Goal: Information Seeking & Learning: Learn about a topic

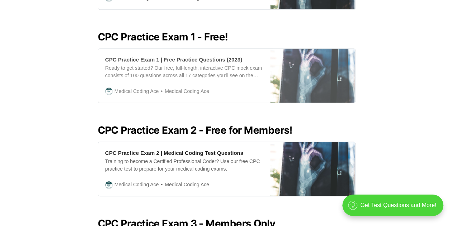
scroll to position [322, 0]
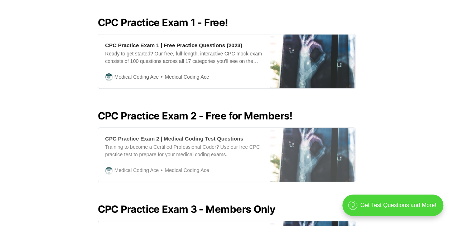
click at [197, 144] on div "Training to become a Certified Professional Coder? Use our free CPC practice te…" at bounding box center [184, 151] width 158 height 15
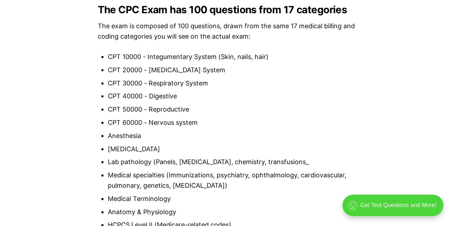
scroll to position [537, 0]
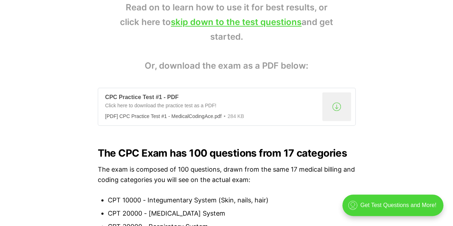
click at [340, 104] on div ".a{fill:none;stroke:currentColor;stroke-linecap:round;stroke-linejoin:round;str…" at bounding box center [336, 106] width 29 height 29
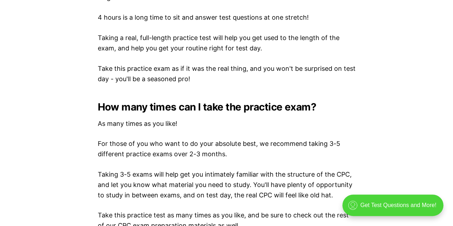
scroll to position [1146, 0]
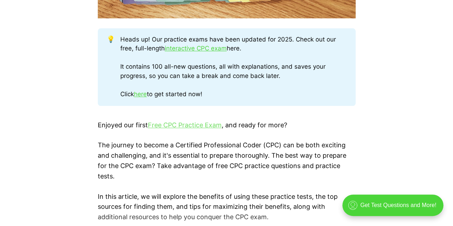
click at [191, 125] on link "Free CPC Practice Exam" at bounding box center [185, 125] width 74 height 8
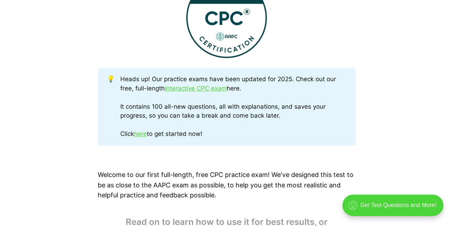
scroll to position [573, 0]
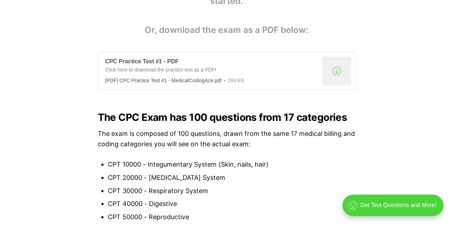
click at [339, 69] on div ".a{fill:none;stroke:currentColor;stroke-linecap:round;stroke-linejoin:round;str…" at bounding box center [336, 71] width 29 height 29
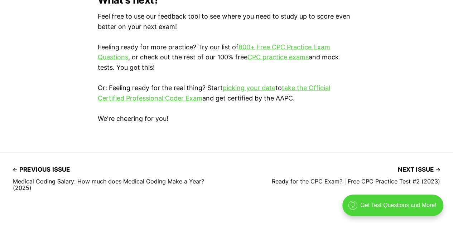
scroll to position [2127, 0]
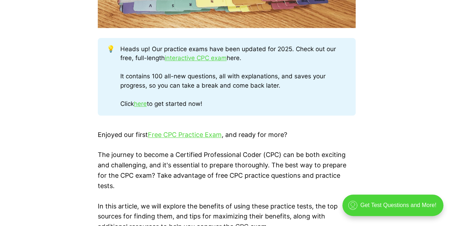
scroll to position [430, 0]
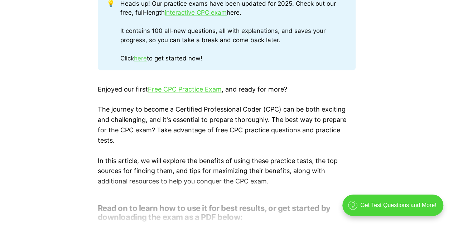
click at [145, 59] on link "here" at bounding box center [140, 58] width 13 height 7
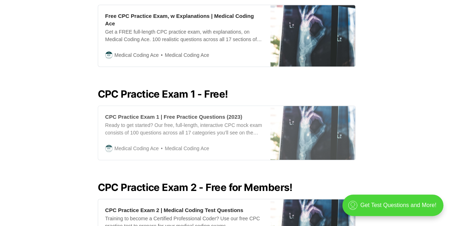
scroll to position [430, 0]
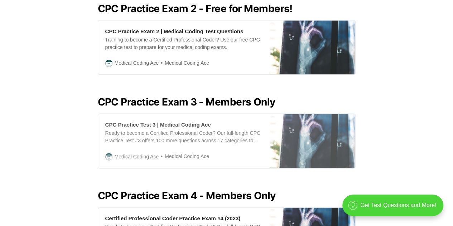
click at [175, 143] on div "CPC Practice Test 3 | Medical Coding Ace Ready to become a Certified Profession…" at bounding box center [184, 141] width 172 height 54
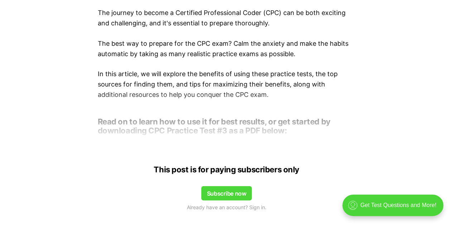
scroll to position [466, 0]
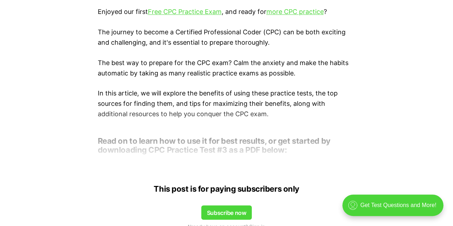
click at [230, 134] on div at bounding box center [226, 131] width 453 height 57
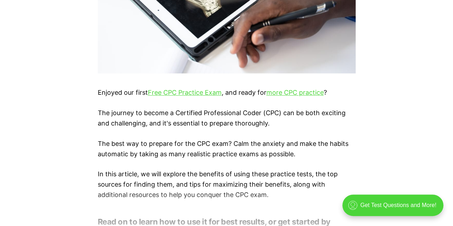
scroll to position [394, 0]
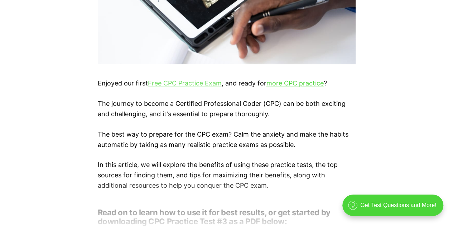
click at [201, 84] on link "Free CPC Practice Exam" at bounding box center [185, 84] width 74 height 8
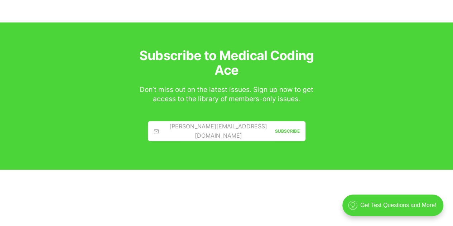
scroll to position [2413, 0]
